Goal: Check status: Check status

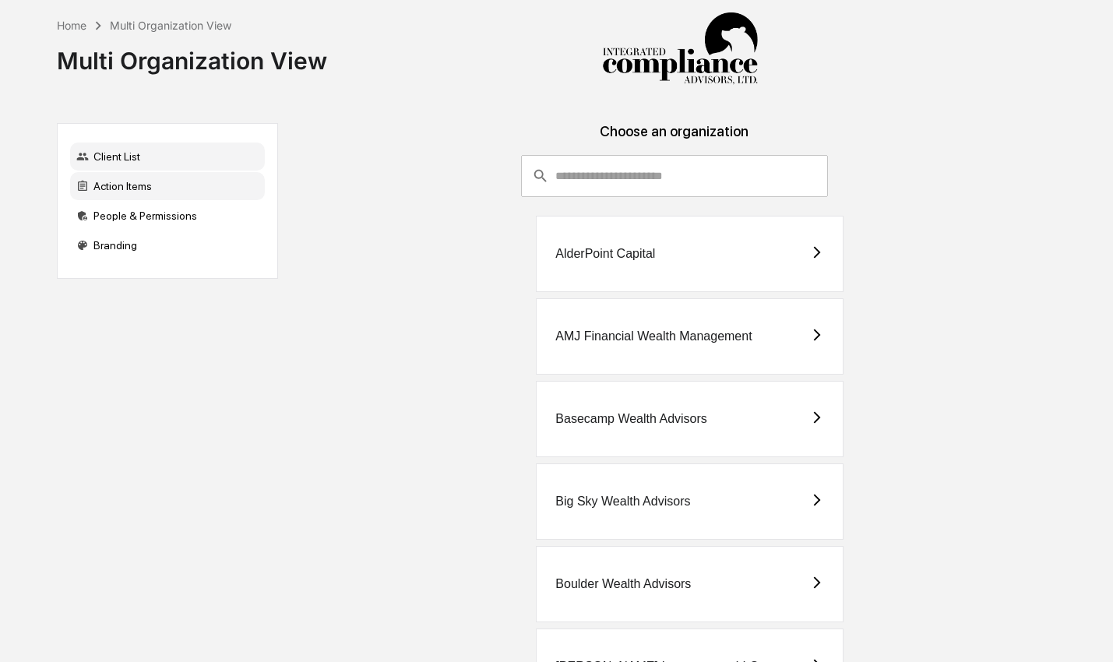
click at [206, 193] on div "Action Items" at bounding box center [167, 186] width 195 height 28
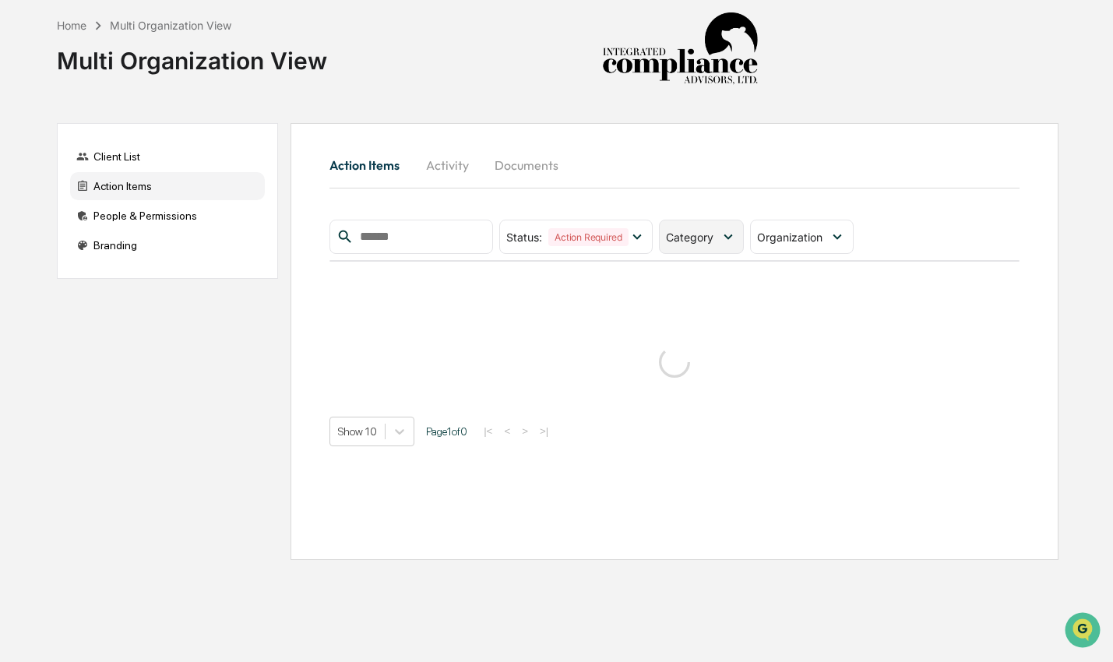
click at [704, 231] on span "Category" at bounding box center [690, 237] width 48 height 13
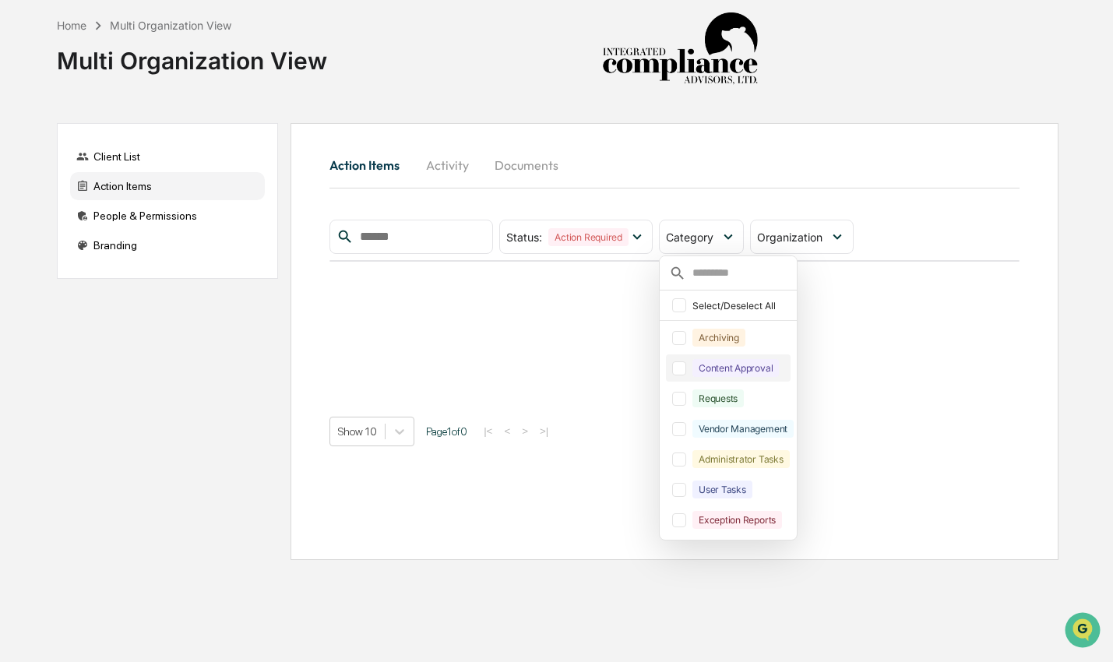
click at [739, 358] on div "Content Approval" at bounding box center [728, 368] width 125 height 27
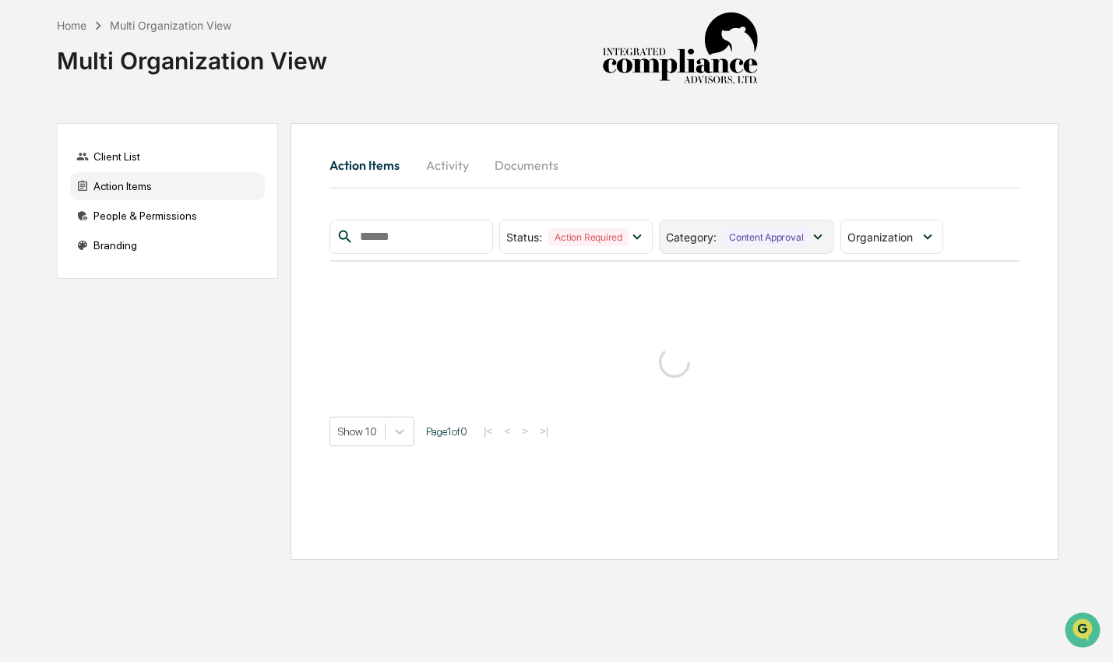
click at [754, 232] on div "Content Approval" at bounding box center [766, 237] width 86 height 18
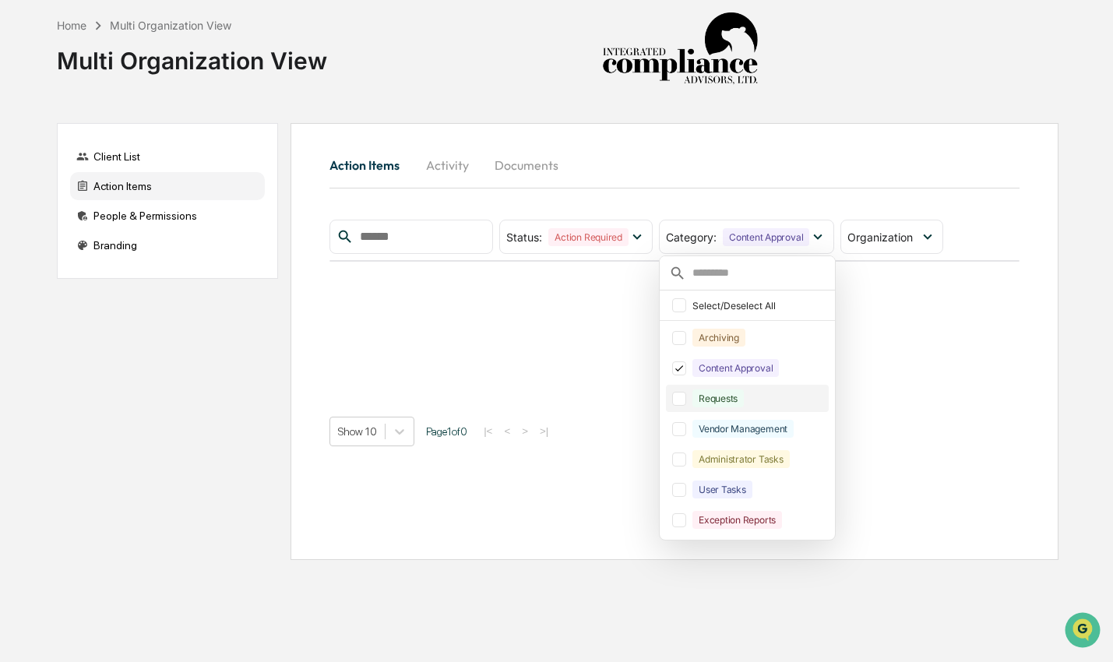
click at [736, 402] on div "Requests" at bounding box center [718, 399] width 51 height 18
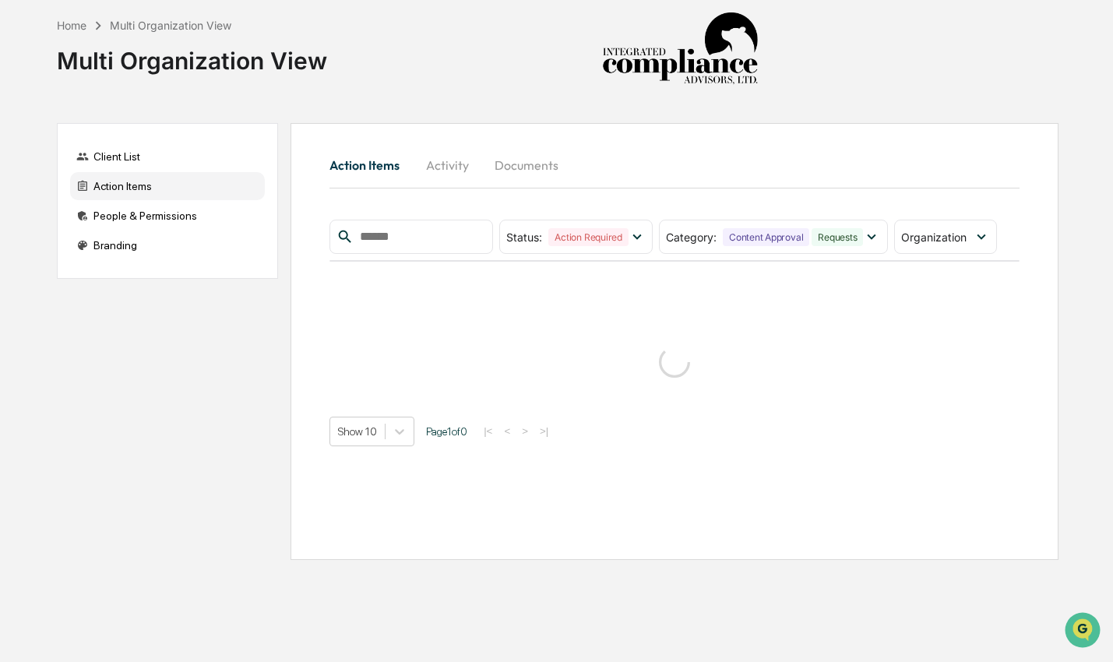
click at [800, 157] on div "Action Items Activity Documents" at bounding box center [675, 164] width 690 height 37
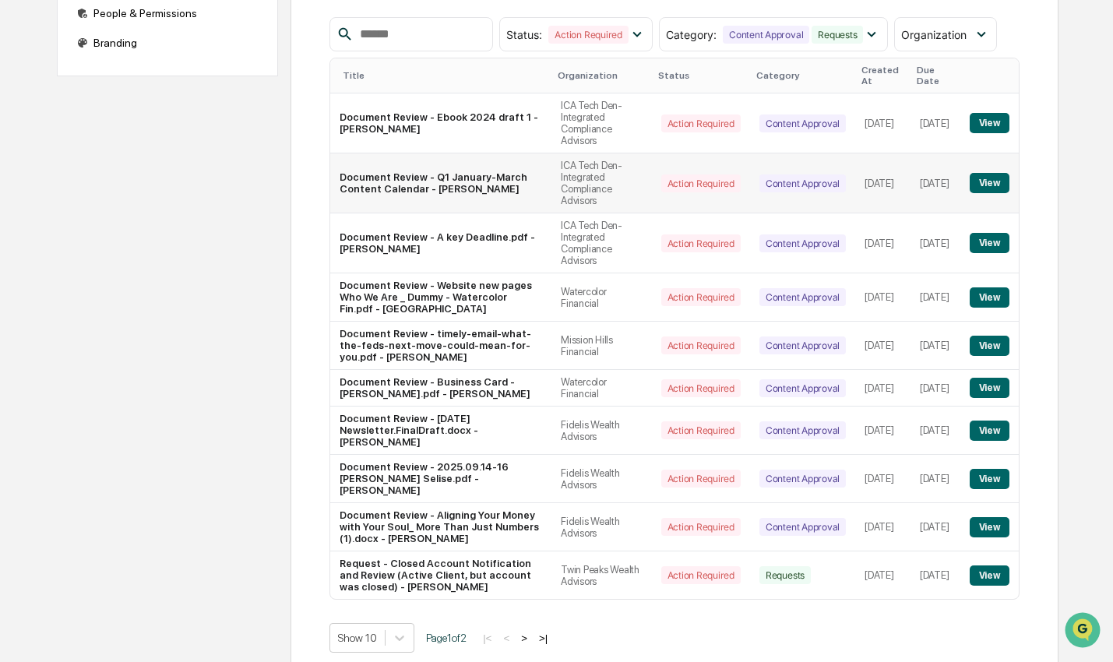
scroll to position [218, 0]
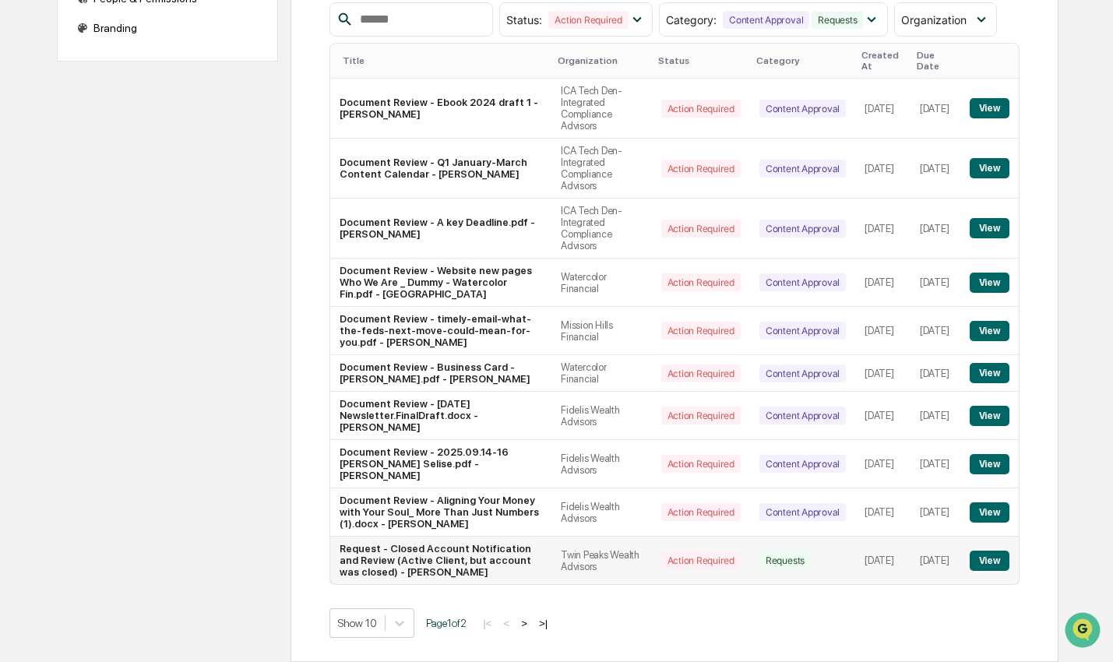
click at [1000, 553] on button "View" at bounding box center [990, 561] width 40 height 20
